Goal: Task Accomplishment & Management: Manage account settings

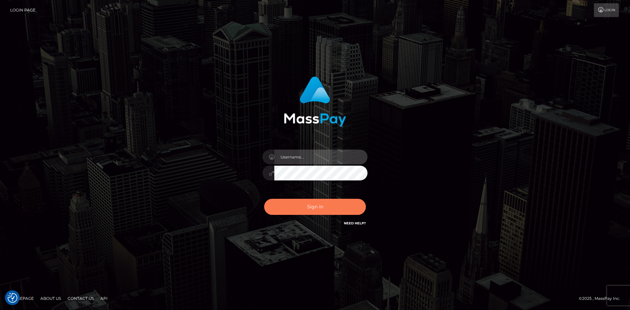
type input "tinan"
click at [315, 212] on button "Sign in" at bounding box center [315, 207] width 102 height 16
type input "tinan"
click at [315, 211] on button "Sign in" at bounding box center [315, 207] width 102 height 16
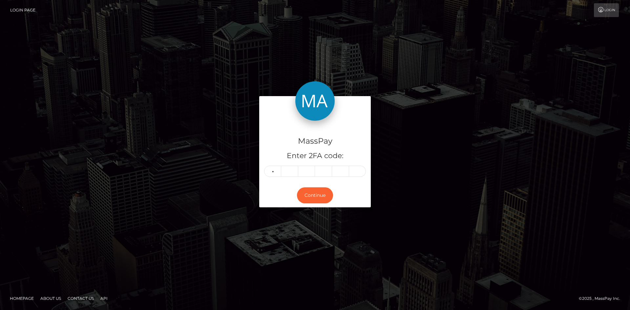
type input "6"
type input "9"
type input "0"
type input "8"
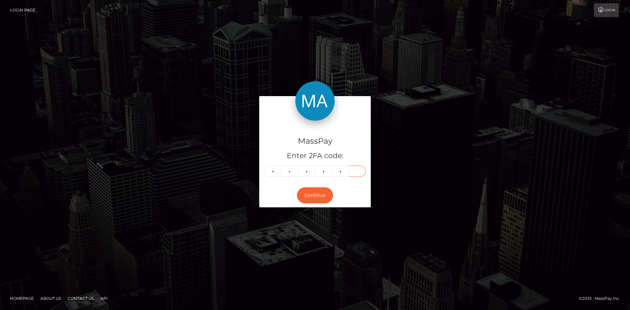
type input "0"
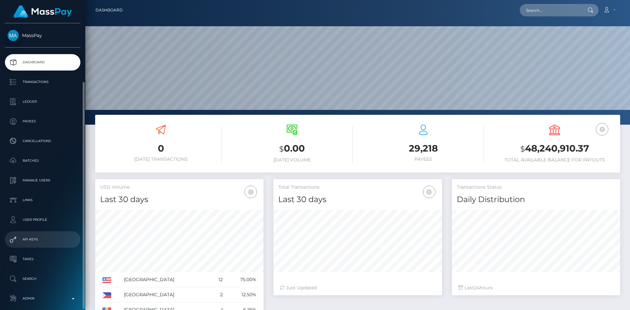
scroll to position [31, 0]
